Goal: Task Accomplishment & Management: Manage account settings

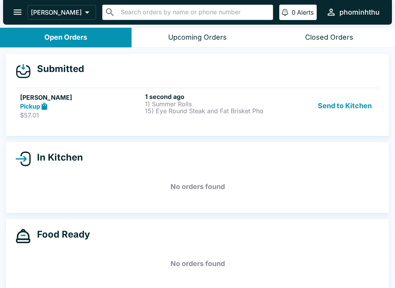
scroll to position [1, 0]
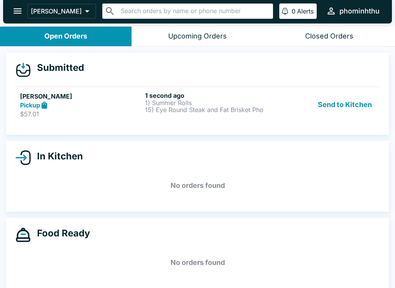
click at [67, 41] on button "Open Orders" at bounding box center [65, 37] width 131 height 20
click at [89, 32] on button "Open Orders" at bounding box center [65, 37] width 131 height 20
click at [88, 32] on button "Open Orders" at bounding box center [65, 37] width 131 height 20
click at [22, 36] on button "Open Orders" at bounding box center [65, 37] width 131 height 20
click at [54, 39] on div "Open Orders" at bounding box center [65, 36] width 43 height 9
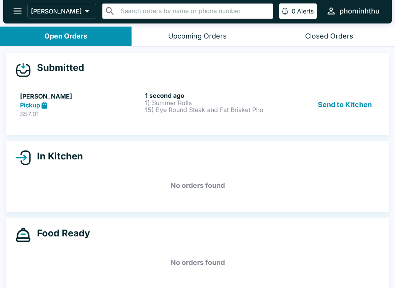
click at [52, 37] on div "Open Orders" at bounding box center [65, 36] width 43 height 9
click at [60, 40] on div "Open Orders" at bounding box center [65, 36] width 43 height 9
click at [69, 43] on button "Open Orders" at bounding box center [65, 37] width 131 height 20
click at [95, 97] on h5 "[PERSON_NAME]" at bounding box center [81, 96] width 122 height 9
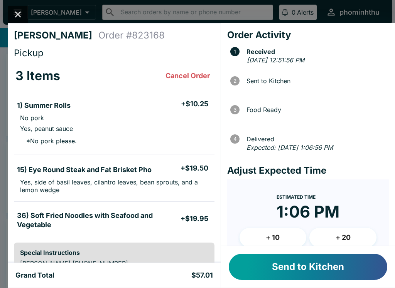
click at [282, 279] on button "Send to Kitchen" at bounding box center [308, 267] width 158 height 26
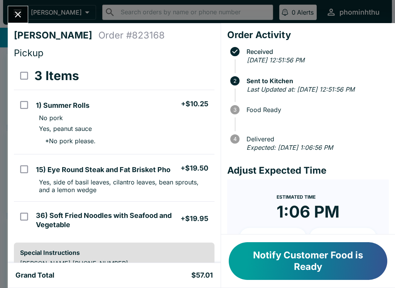
click at [284, 282] on div "Notify Customer Food is Ready" at bounding box center [308, 261] width 174 height 53
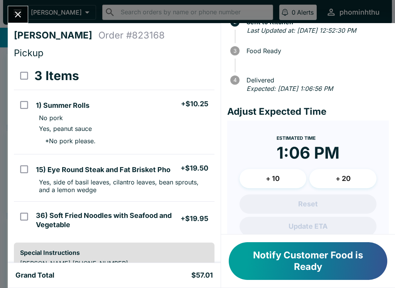
click at [264, 184] on button "+ 10" at bounding box center [272, 178] width 67 height 19
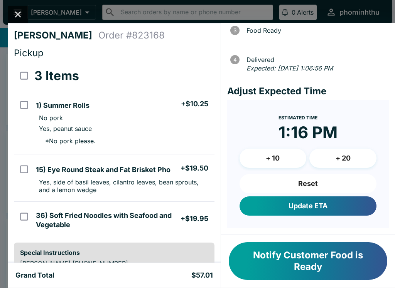
scroll to position [88, 0]
click at [263, 161] on button "+ 10" at bounding box center [272, 158] width 67 height 19
click at [266, 198] on button "Update ETA" at bounding box center [307, 206] width 137 height 19
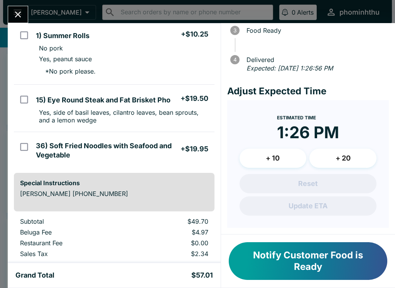
scroll to position [72, 0]
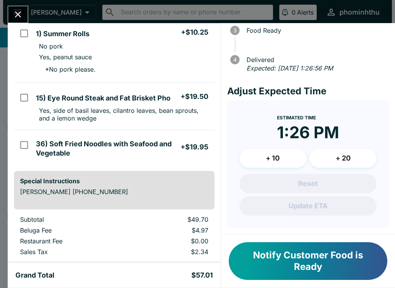
click at [309, 263] on button "Notify Customer Food is Ready" at bounding box center [308, 261] width 158 height 38
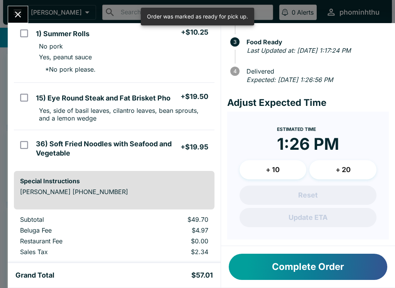
scroll to position [67, 0]
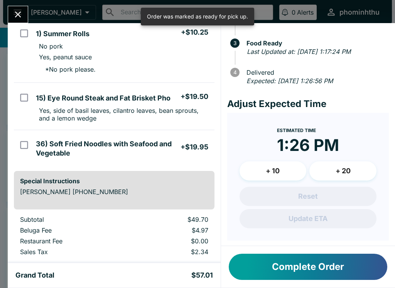
click at [321, 275] on button "Complete Order" at bounding box center [308, 267] width 158 height 26
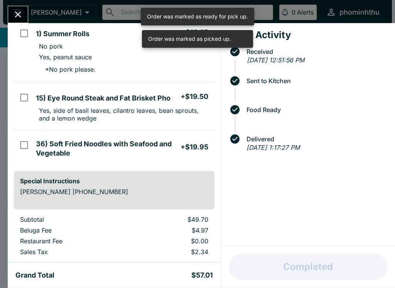
click at [21, 25] on input "orders table" at bounding box center [23, 33] width 17 height 17
checkbox input "true"
click at [17, 18] on icon "Close" at bounding box center [18, 14] width 10 height 10
